Goal: Find contact information: Find contact information

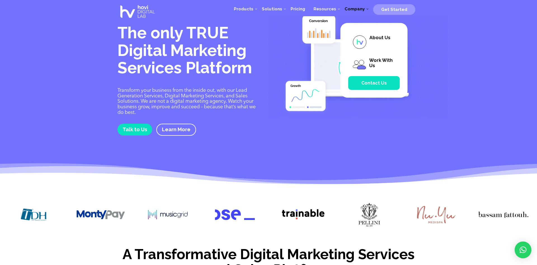
click at [369, 83] on span "Contact Us" at bounding box center [373, 82] width 25 height 5
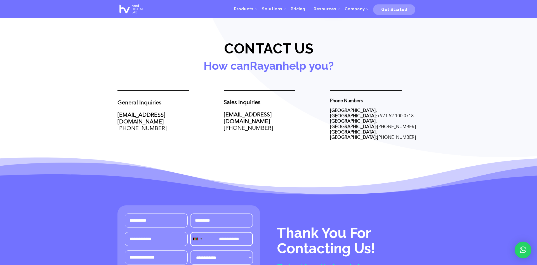
scroll to position [174, 0]
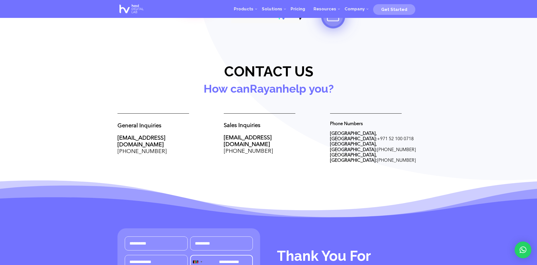
click at [135, 11] on img at bounding box center [131, 9] width 28 height 16
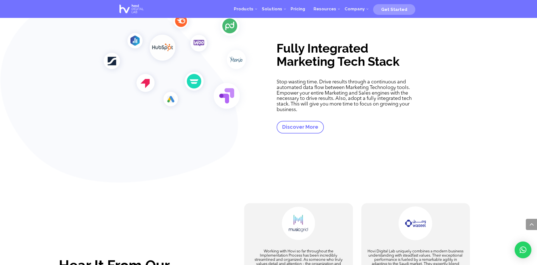
scroll to position [1170, 0]
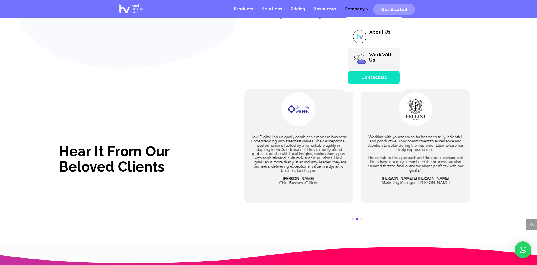
click at [360, 56] on img at bounding box center [359, 59] width 14 height 14
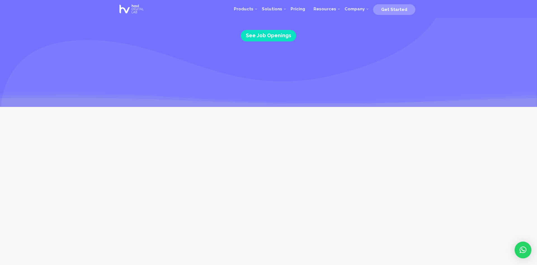
scroll to position [29, 0]
